Goal: Task Accomplishment & Management: Manage account settings

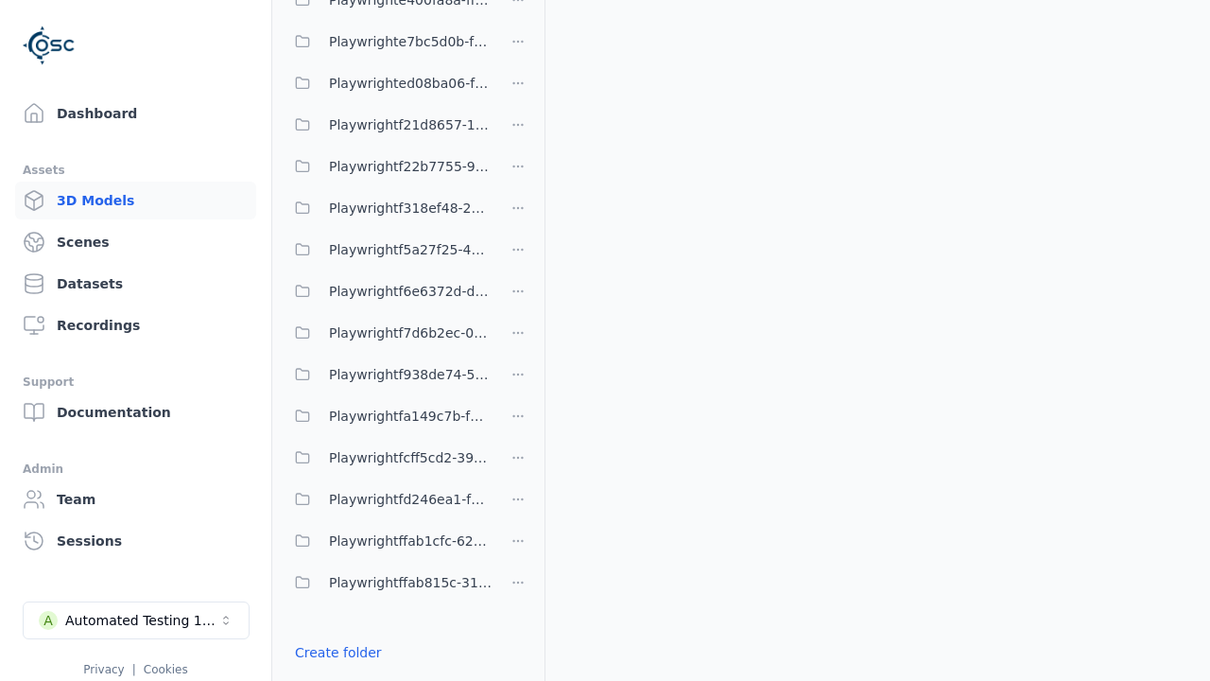
click at [332, 652] on link "Create folder" at bounding box center [338, 652] width 87 height 19
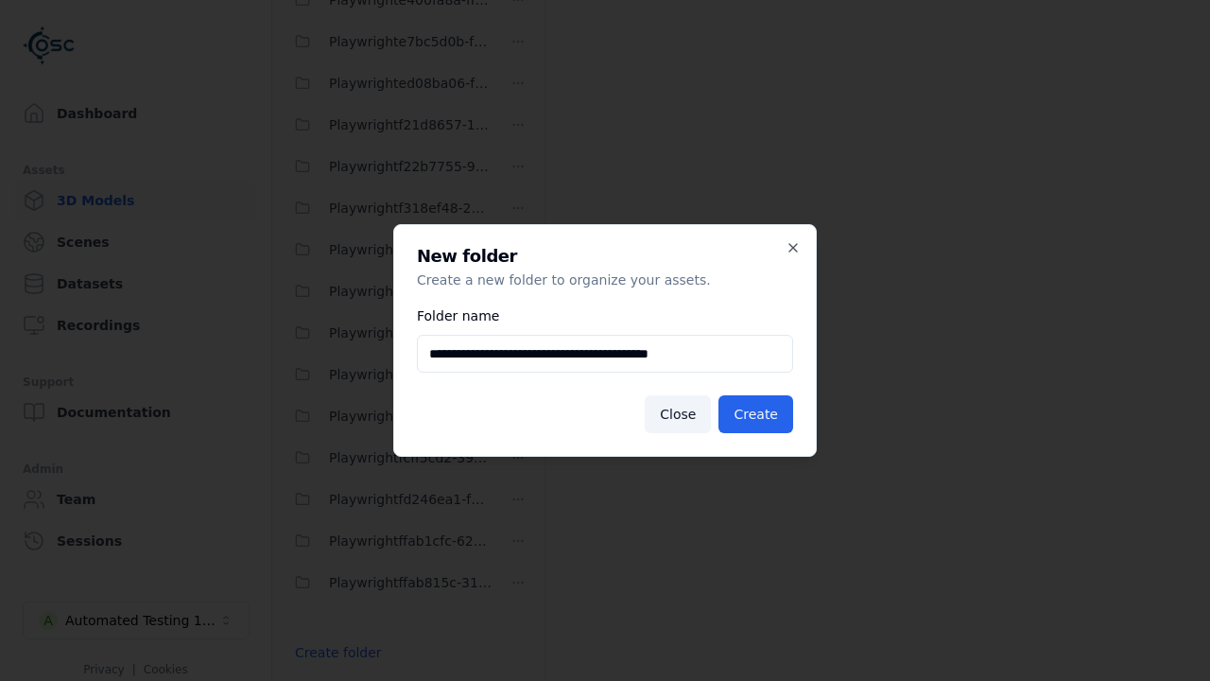
type input "**********"
click at [758, 414] on button "Create" at bounding box center [755, 414] width 75 height 38
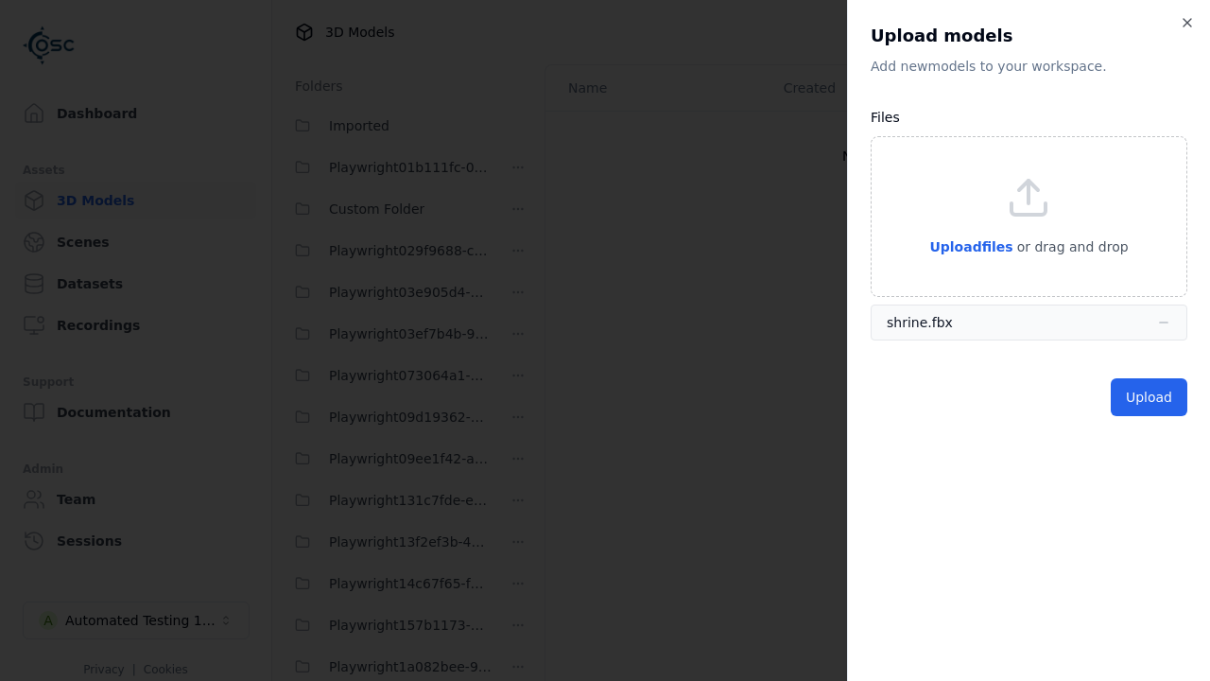
click at [1151, 397] on button "Upload" at bounding box center [1149, 397] width 77 height 38
